Goal: Answer question/provide support

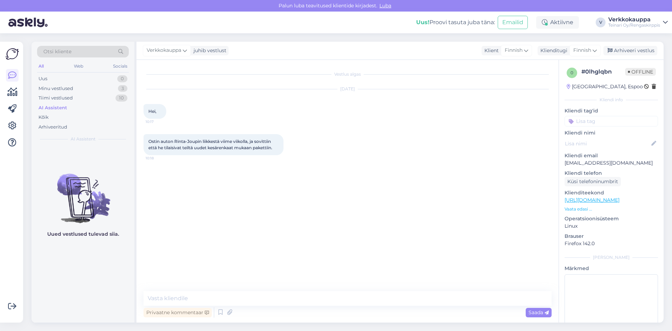
click at [404, 194] on div "Vestlus algas [DATE] Hei, 10:17 Ostin auton Rinta-Joupin liikkestä viime viikol…" at bounding box center [351, 176] width 415 height 218
click at [61, 78] on div "Uus 1" at bounding box center [83, 79] width 92 height 10
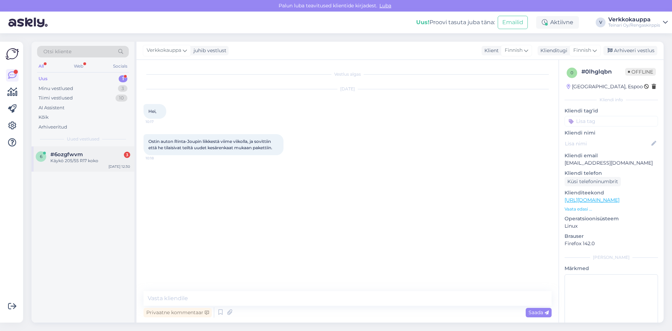
click at [61, 157] on span "#6ozgfwvm" at bounding box center [66, 154] width 33 height 6
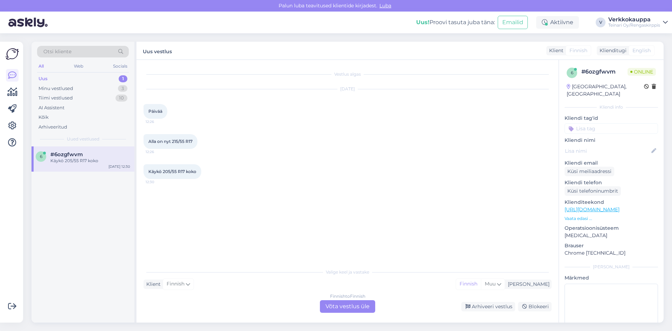
click at [341, 310] on div "Finnish to Finnish Võta vestlus üle" at bounding box center [347, 306] width 55 height 13
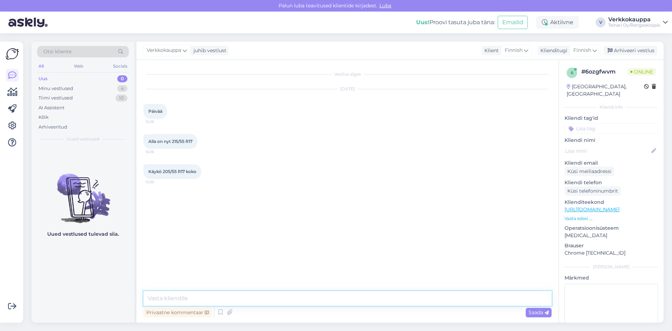
click at [202, 292] on textarea at bounding box center [348, 298] width 408 height 15
type textarea "Hei, saisinko auto rek nr niin tarkistan sopivan rengaskoon."
click at [537, 312] on span "Saada" at bounding box center [539, 312] width 20 height 6
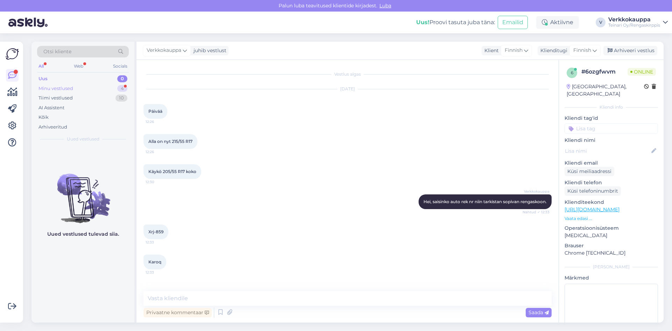
click at [61, 90] on div "Minu vestlused" at bounding box center [56, 88] width 35 height 7
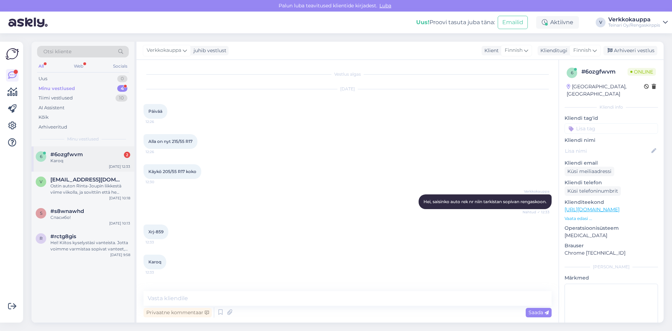
click at [73, 157] on span "#6ozgfwvm" at bounding box center [66, 154] width 33 height 6
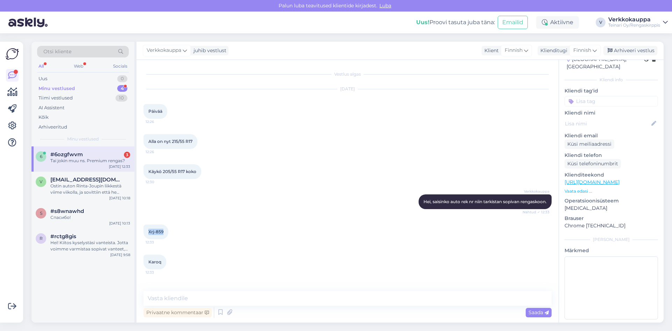
drag, startPoint x: 148, startPoint y: 232, endPoint x: 166, endPoint y: 231, distance: 17.5
click at [166, 231] on div "Xrj-859 12:33" at bounding box center [156, 231] width 25 height 15
copy span "Xrj-859"
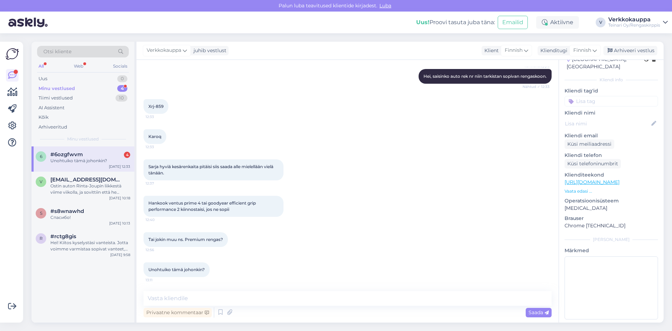
click at [80, 162] on div "Unohtuiko tämä johonkin?" at bounding box center [90, 161] width 80 height 6
click at [227, 304] on textarea at bounding box center [348, 298] width 408 height 15
paste textarea "205/55R17 Hankook Ventus Prime 4 K135 95V XL B, A 69dB/ kesä"
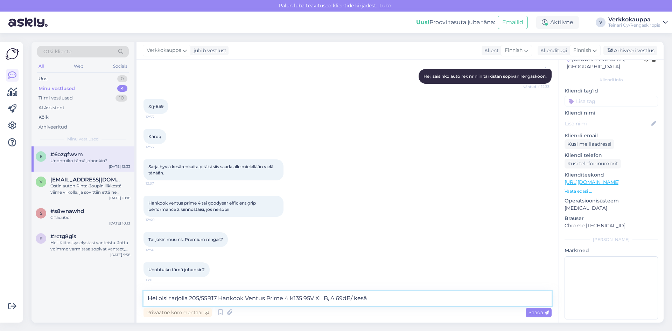
paste textarea "146,00€/kpl"
paste textarea "ESPOO, [STREET_ADDRESS], 02180: 4"
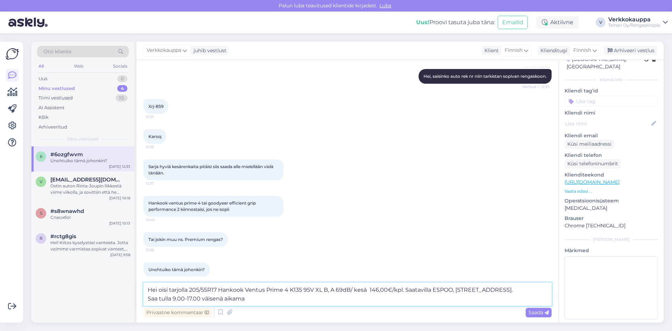
drag, startPoint x: 148, startPoint y: 298, endPoint x: 254, endPoint y: 299, distance: 106.1
click at [254, 299] on textarea "Hei oisi tarjolla 205/55R17 Hankook Ventus Prime 4 K135 95V XL B, A 69dB/ kesä …" at bounding box center [348, 294] width 408 height 23
click at [190, 290] on textarea "Hei oisi tarjolla 205/55R17 Hankook Ventus Prime 4 K135 95V XL B, A 69dB/ kesä …" at bounding box center [348, 294] width 408 height 23
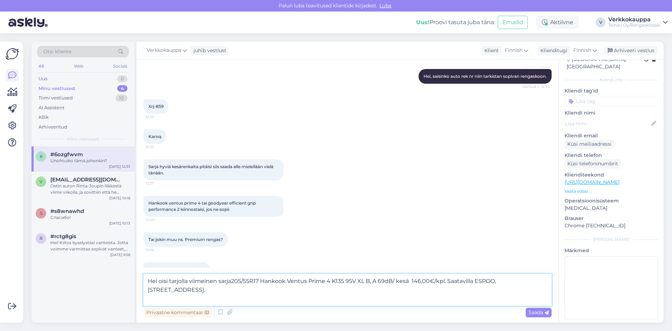
click at [188, 294] on textarea "Hei oisi tarjolla viimeinen sarja205/55R17 Hankook Ventus Prime 4 K135 95V XL B…" at bounding box center [348, 290] width 408 height 32
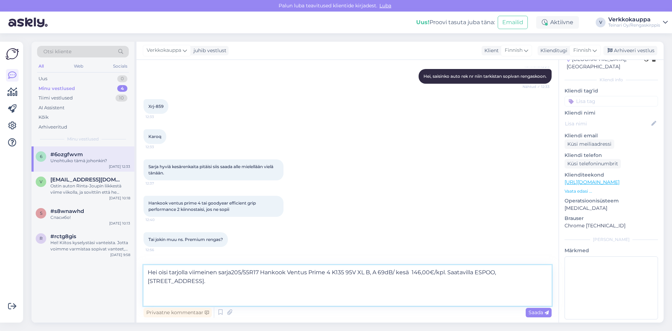
paste textarea "jos haluat laittaa renkaat alle tänään, voit tulla suoraan paikan päälle – ajan…"
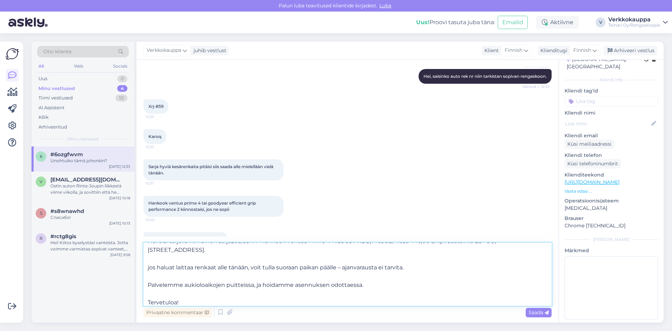
click at [148, 284] on textarea "Hei oisi tarjolla viimeinen sarja205/55R17 Hankook Ventus Prime 4 K135 95V XL B…" at bounding box center [348, 274] width 408 height 63
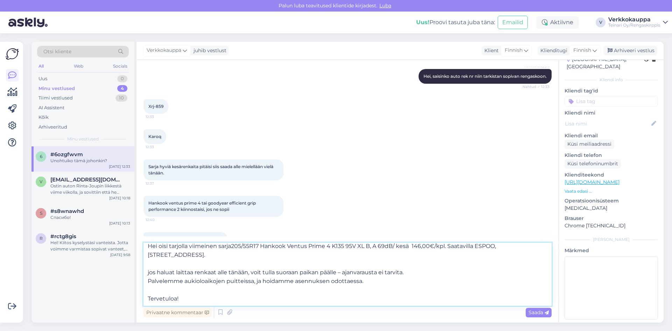
scroll to position [4, 0]
click at [148, 296] on textarea "Hei oisi tarjolla viimeinen sarja205/55R17 Hankook Ventus Prime 4 K135 95V XL B…" at bounding box center [348, 274] width 408 height 63
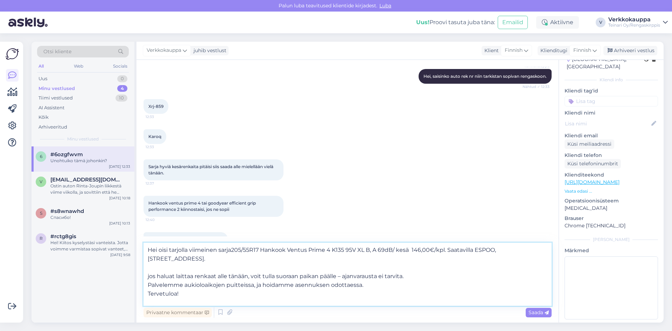
scroll to position [0, 0]
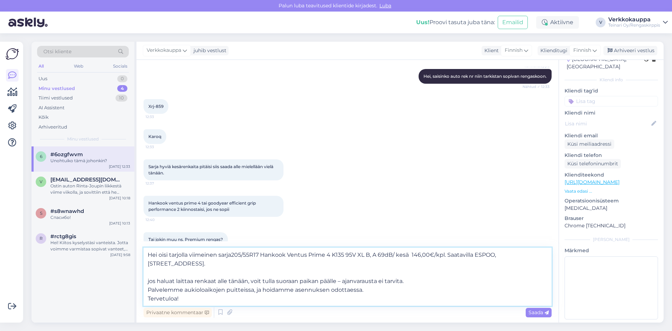
click at [150, 281] on textarea "Hei oisi tarjolla viimeinen sarja205/55R17 Hankook Ventus Prime 4 K135 95V XL B…" at bounding box center [348, 277] width 408 height 58
click at [175, 262] on textarea "Hei oisi tarjolla viimeinen sarja205/55R17 Hankook Ventus Prime 4 K135 95V XL B…" at bounding box center [348, 277] width 408 height 58
click at [152, 273] on textarea "Hei oisi tarjolla viimeinen sarja205/55R17 Hankook Ventus Prime 4 K135 95V XL B…" at bounding box center [348, 277] width 408 height 58
paste textarea "[URL][DOMAIN_NAME]"
type textarea "Hei oisi tarjolla viimeinen sarja205/55R17 Hankook Ventus Prime 4 K135 95V XL B…"
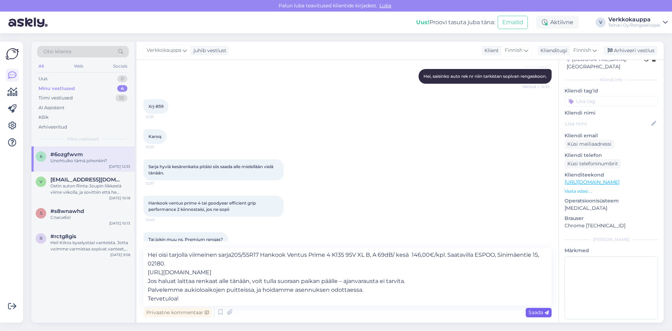
click at [530, 316] on div "Saada" at bounding box center [539, 312] width 26 height 9
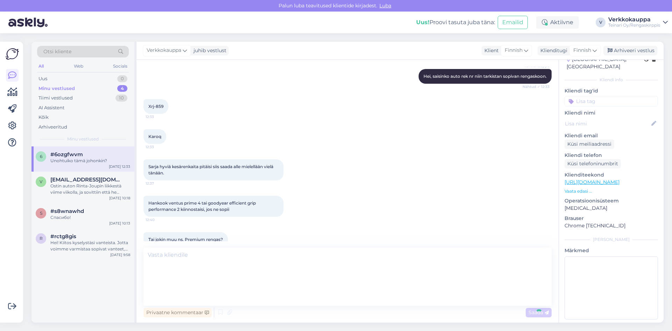
scroll to position [212, 0]
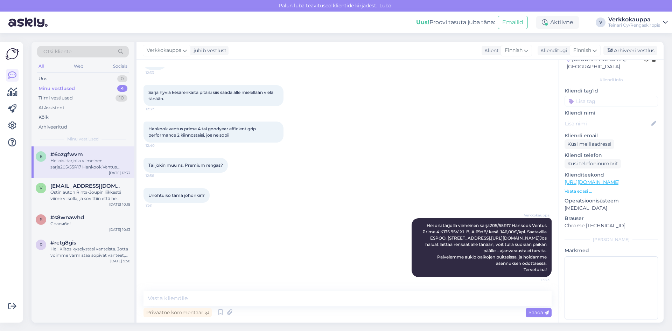
click at [83, 275] on div "6 #6ozgfwvm Hei oisi tarjolla viimeinen sarja205/55R17 Hankook Ventus Prime 4 K…" at bounding box center [83, 234] width 103 height 176
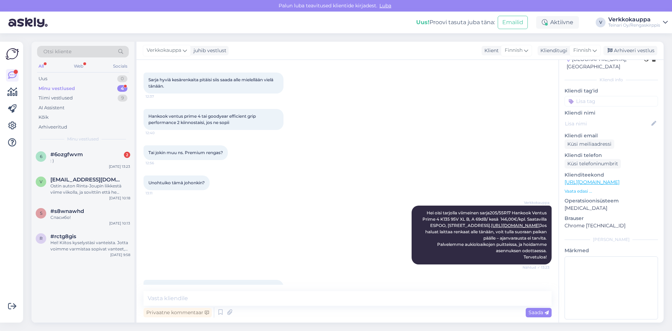
scroll to position [279, 0]
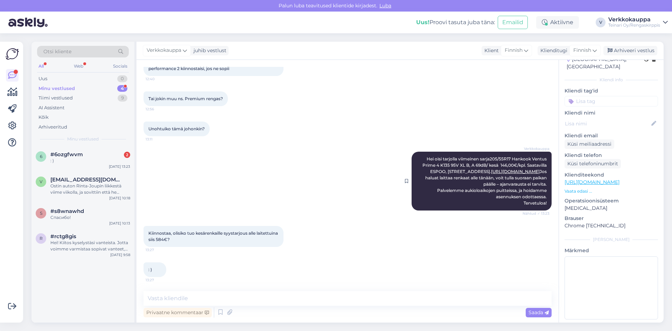
click at [513, 169] on link "[URL][DOMAIN_NAME]" at bounding box center [515, 171] width 49 height 5
click at [210, 298] on textarea at bounding box center [348, 298] width 408 height 15
paste textarea "Hei, Renkaiden hintaan lisätään vielä rengastyöt, jotka ovat 100 € / sarja. Tar…"
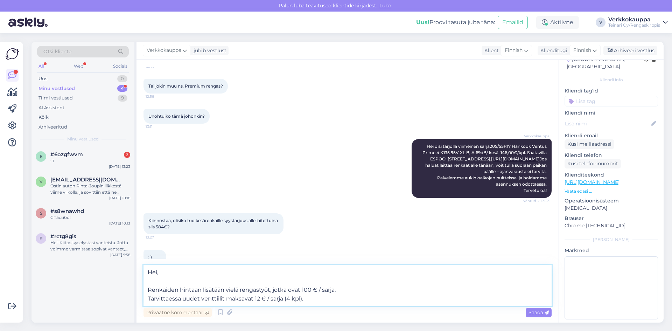
click at [149, 290] on textarea "Hei, Renkaiden hintaan lisätään vielä rengastyöt, jotka ovat 100 € / sarja. Tar…" at bounding box center [348, 285] width 408 height 41
click at [148, 297] on textarea "Hei, Renkaiden hintaan lisätään vielä rengastyöt, jotka ovat 100 € / sarja. Tar…" at bounding box center [348, 290] width 408 height 32
type textarea "Hei, Renkaiden hintaan lisätään vielä rengastyöt, jotka ovat 100 € / sarja. Tar…"
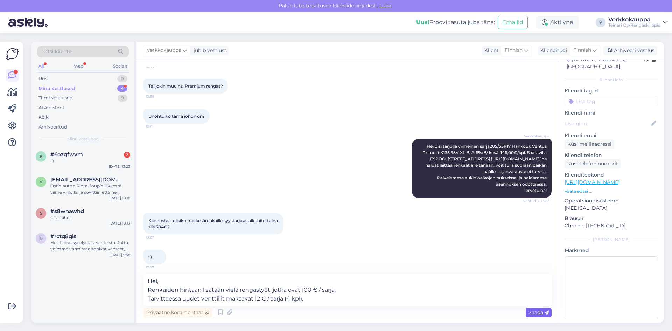
click at [540, 313] on span "Saada" at bounding box center [539, 312] width 20 height 6
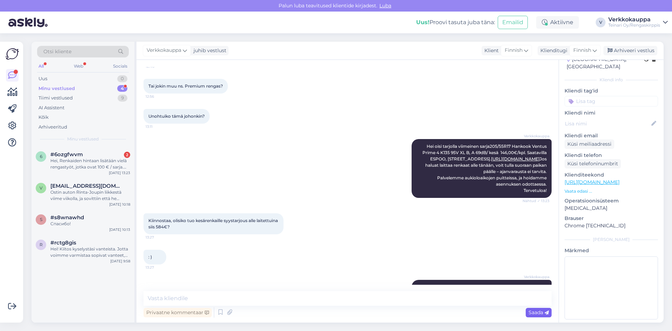
scroll to position [328, 0]
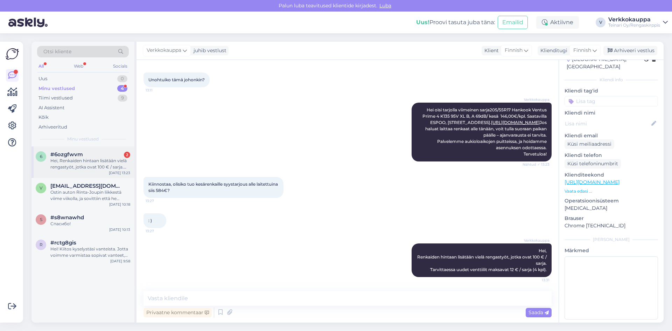
click at [92, 162] on div "Hei, Renkaiden hintaan lisätään vielä rengastyöt, jotka ovat 100 € / sarja. Tar…" at bounding box center [90, 164] width 80 height 13
click at [77, 88] on div "Minu vestlused 4" at bounding box center [83, 89] width 92 height 10
click at [90, 255] on div "Hei! Kiitos kyselystäsi vanteista. Jotta voimme varmistaa sopivat vanteet, tarv…" at bounding box center [90, 252] width 80 height 13
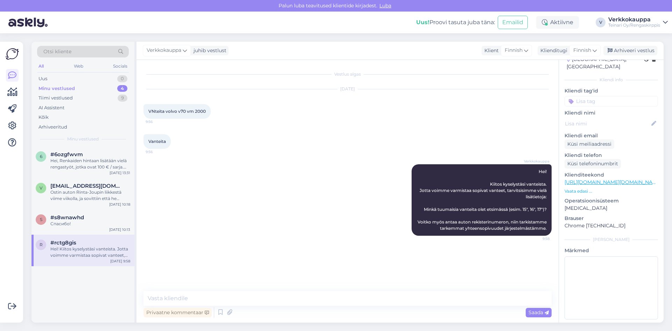
scroll to position [0, 0]
click at [84, 219] on div "#s8wnawhd" at bounding box center [90, 217] width 80 height 6
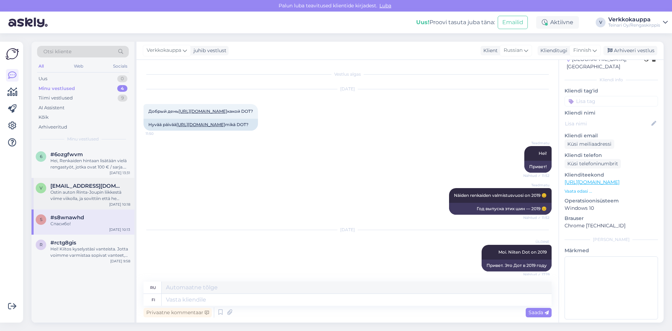
scroll to position [430, 0]
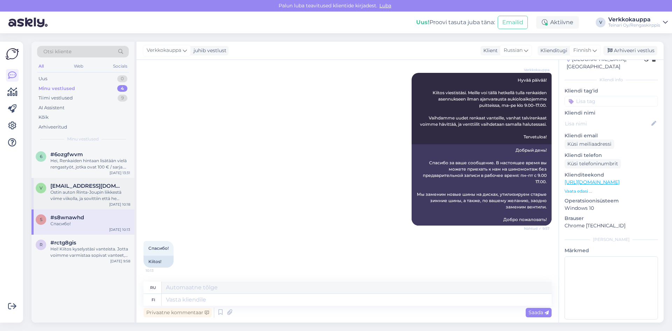
click at [84, 202] on div "v [EMAIL_ADDRESS][DOMAIN_NAME] Ostin auton Rinta-Joupin liikkestä viime viikoll…" at bounding box center [83, 194] width 103 height 32
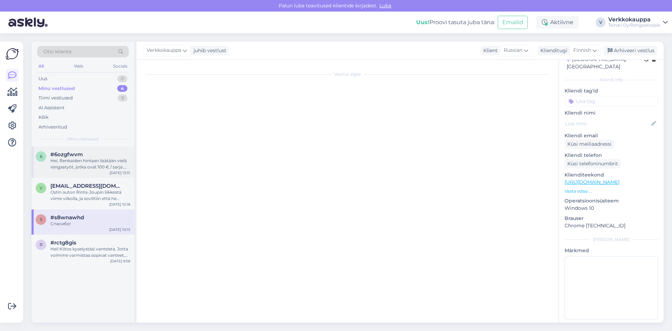
scroll to position [25, 0]
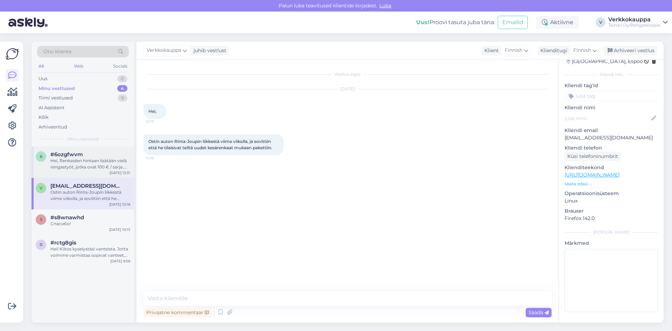
click at [83, 167] on div "Hei, Renkaiden hintaan lisätään vielä rengastyöt, jotka ovat 100 € / sarja. Tar…" at bounding box center [90, 164] width 80 height 13
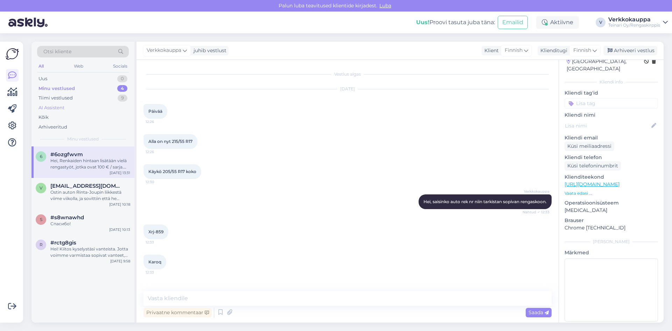
scroll to position [27, 0]
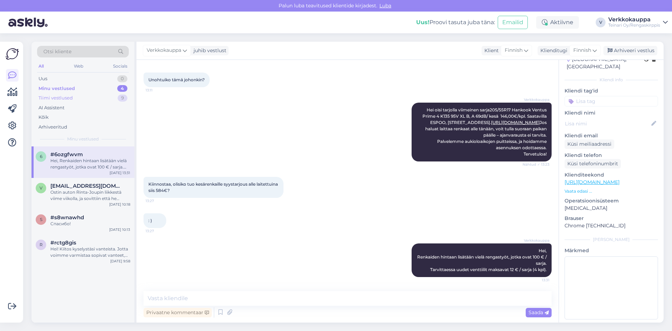
click at [67, 96] on div "Tiimi vestlused" at bounding box center [56, 98] width 34 height 7
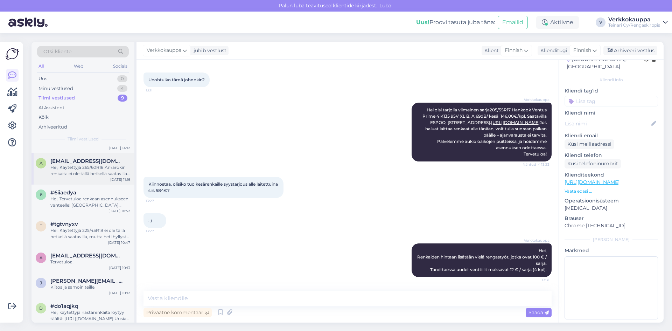
scroll to position [0, 0]
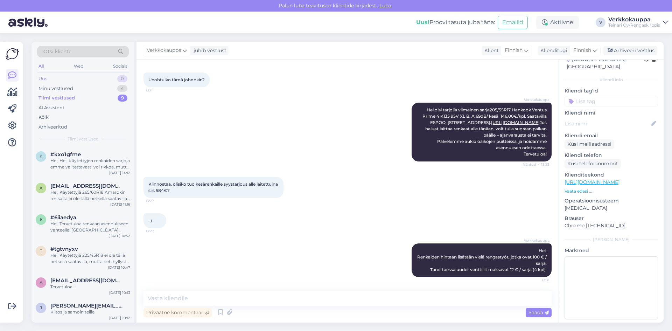
click at [61, 76] on div "Uus 0" at bounding box center [83, 79] width 92 height 10
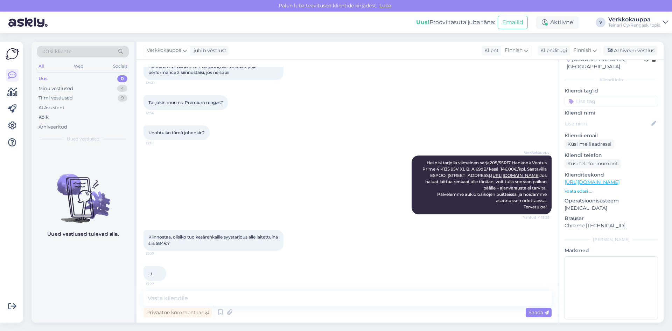
scroll to position [258, 0]
